Goal: Task Accomplishment & Management: Complete application form

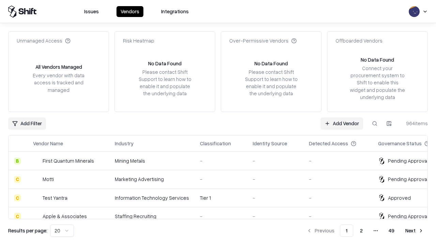
click at [342, 123] on link "Add Vendor" at bounding box center [341, 123] width 43 height 12
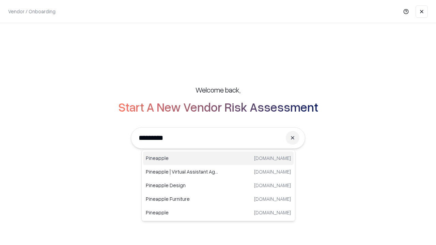
click at [218, 158] on div "Pineapple pineappleenergy.com" at bounding box center [218, 159] width 150 height 14
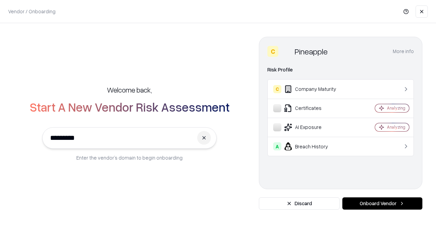
type input "*********"
click at [382, 204] on button "Onboard Vendor" at bounding box center [382, 203] width 80 height 12
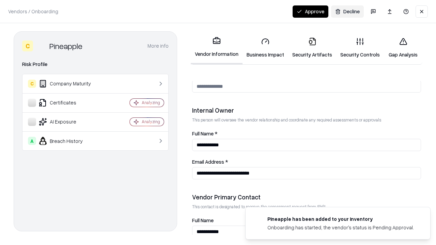
scroll to position [353, 0]
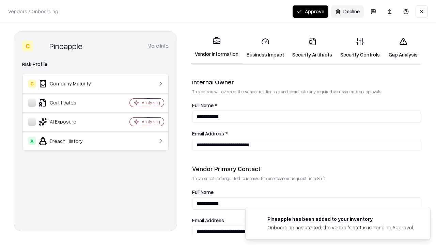
click at [265, 48] on link "Business Impact" at bounding box center [265, 48] width 46 height 32
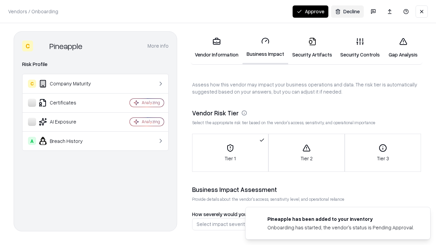
click at [312, 48] on link "Security Artifacts" at bounding box center [312, 48] width 48 height 32
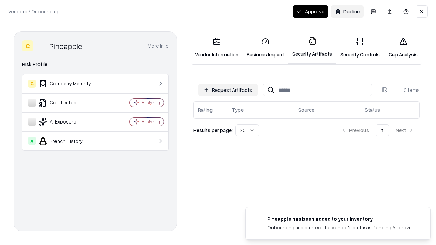
click at [228, 90] on button "Request Artifacts" at bounding box center [227, 90] width 59 height 12
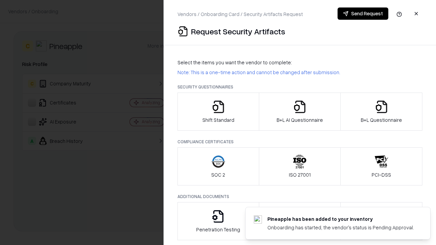
click at [218, 112] on icon "button" at bounding box center [218, 107] width 14 height 14
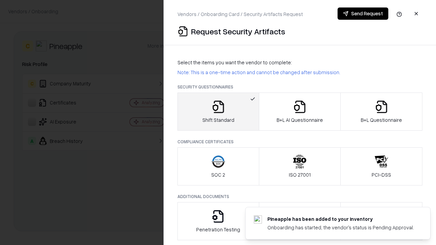
click at [363, 14] on button "Send Request" at bounding box center [362, 13] width 51 height 12
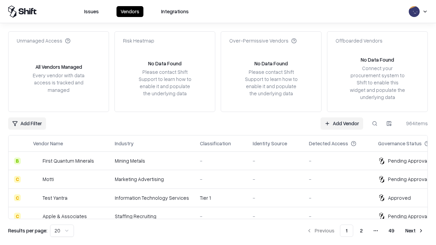
click at [375, 123] on button at bounding box center [374, 123] width 12 height 12
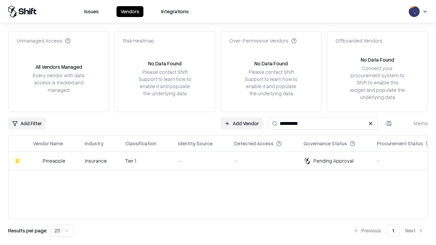
type input "*********"
click at [222, 161] on div "-" at bounding box center [200, 160] width 45 height 7
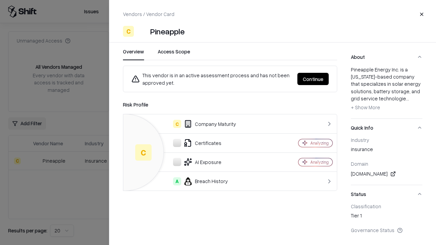
click at [313, 79] on button "Continue" at bounding box center [312, 79] width 31 height 12
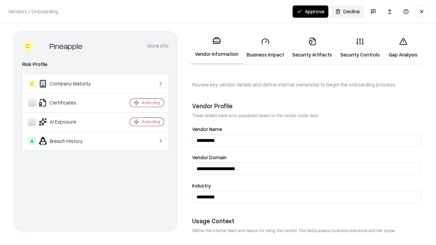
click at [312, 48] on link "Security Artifacts" at bounding box center [312, 48] width 48 height 32
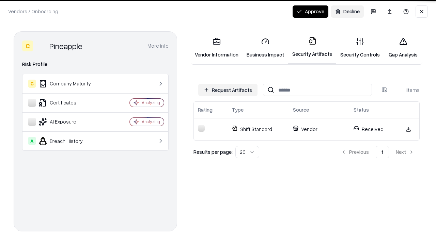
click at [360, 48] on link "Security Controls" at bounding box center [360, 48] width 48 height 32
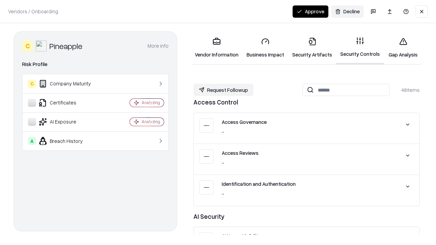
click at [223, 90] on button "Request Followup" at bounding box center [223, 90] width 60 height 12
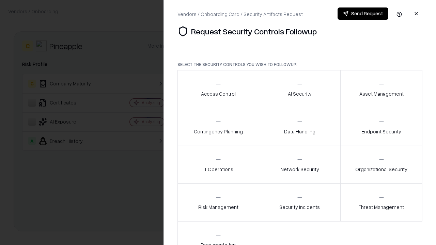
click at [218, 89] on div "Access Control" at bounding box center [218, 89] width 35 height 17
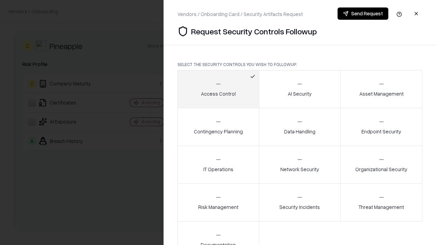
click at [363, 14] on button "Send Request" at bounding box center [362, 13] width 51 height 12
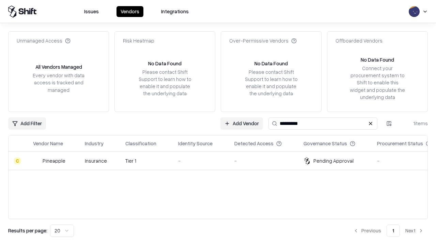
type input "*********"
click at [222, 161] on div "-" at bounding box center [200, 160] width 45 height 7
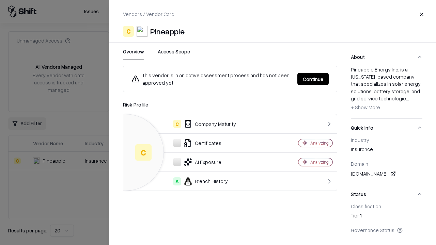
click at [313, 79] on button "Continue" at bounding box center [312, 79] width 31 height 12
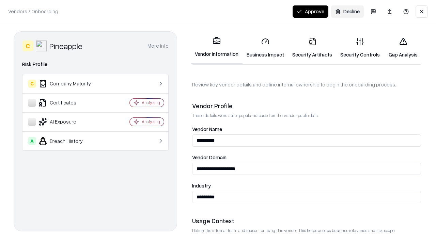
click at [310, 11] on button "Approve" at bounding box center [310, 11] width 36 height 12
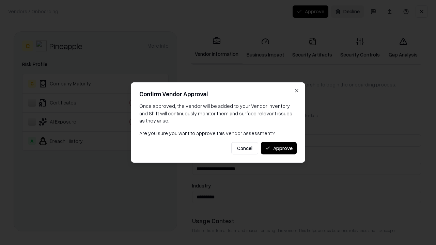
click at [279, 148] on button "Approve" at bounding box center [279, 148] width 36 height 12
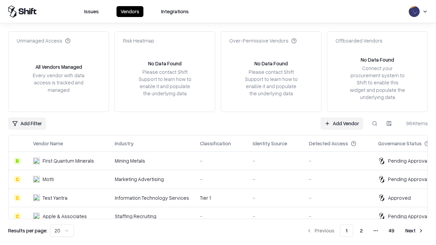
type input "*********"
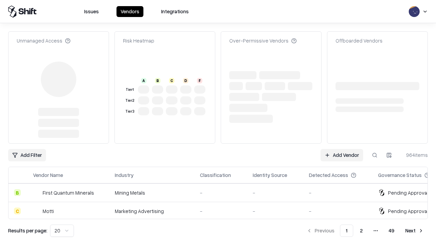
click at [342, 149] on link "Add Vendor" at bounding box center [341, 155] width 43 height 12
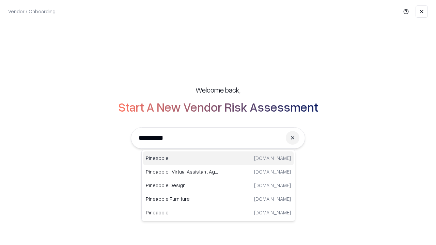
click at [218, 158] on div "Pineapple pineappleenergy.com" at bounding box center [218, 159] width 150 height 14
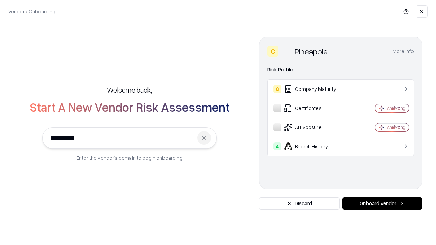
type input "*********"
click at [382, 204] on button "Onboard Vendor" at bounding box center [382, 203] width 80 height 12
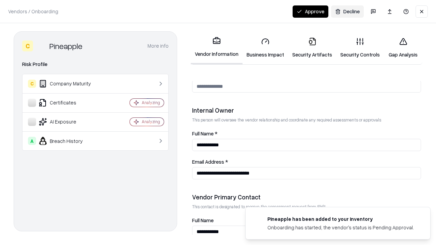
scroll to position [353, 0]
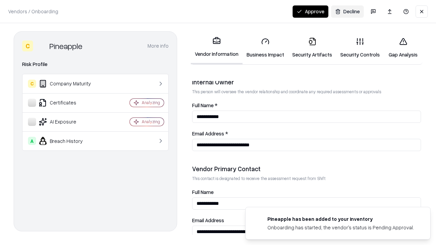
click at [310, 11] on button "Approve" at bounding box center [310, 11] width 36 height 12
